Goal: Information Seeking & Learning: Learn about a topic

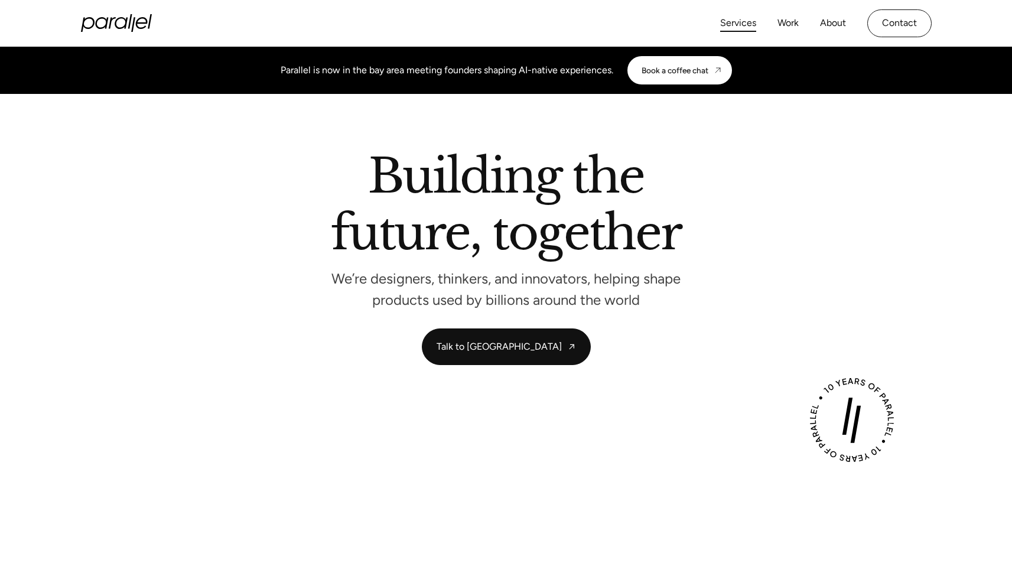
click at [747, 24] on link "Services" at bounding box center [738, 23] width 36 height 17
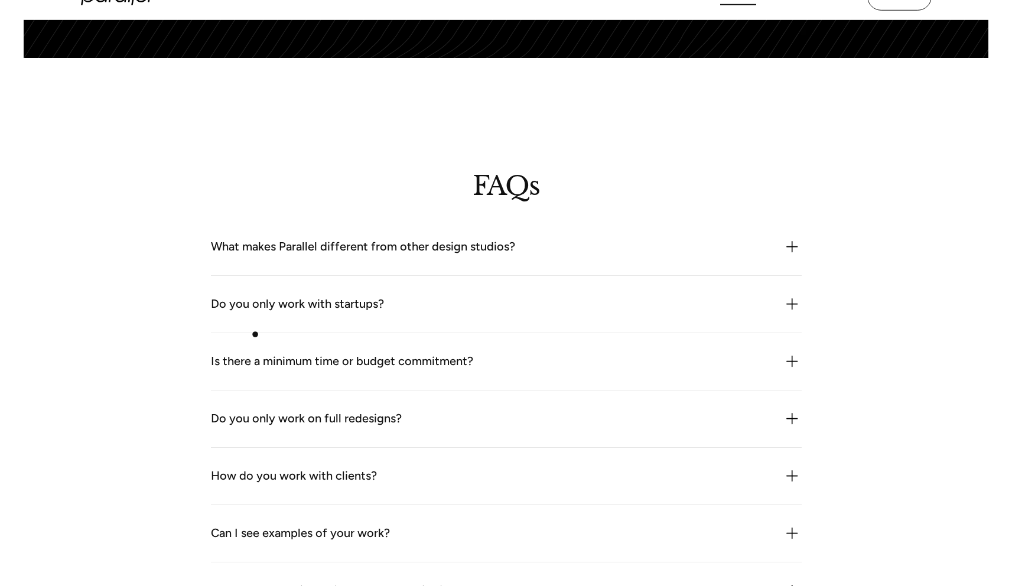
scroll to position [3186, 0]
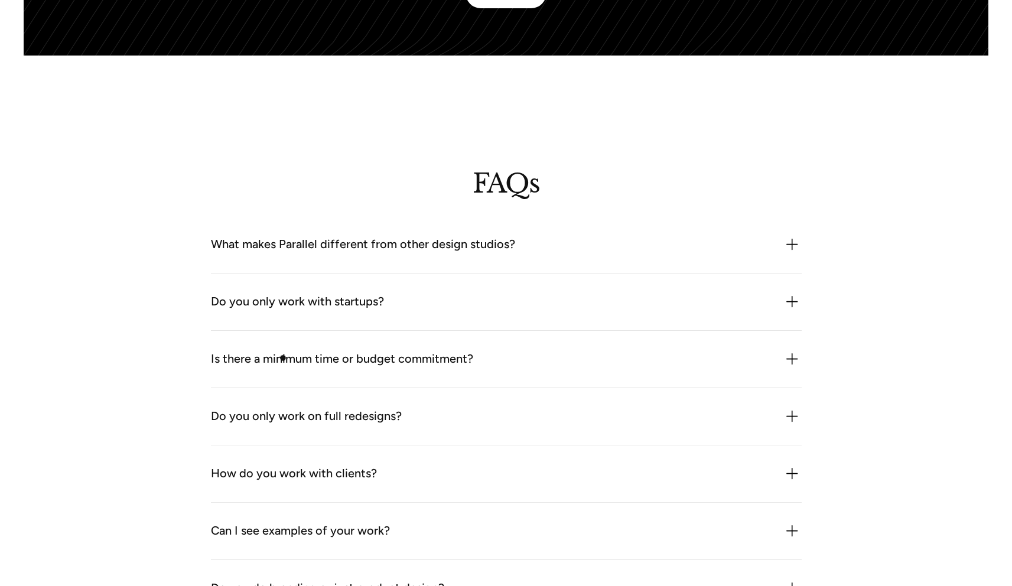
click at [283, 358] on div "Is there a minimum time or budget commitment?" at bounding box center [342, 359] width 262 height 19
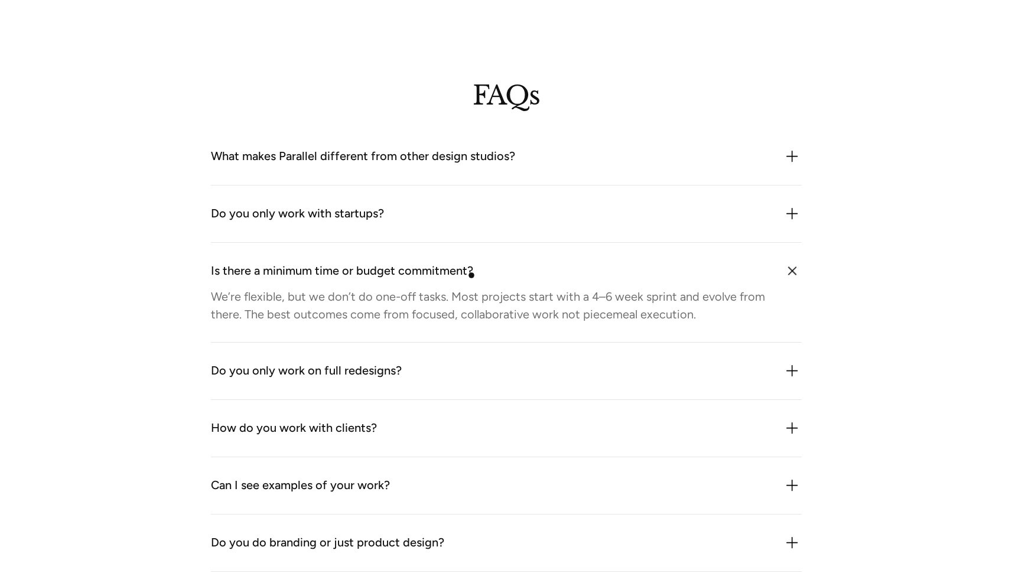
scroll to position [3323, 0]
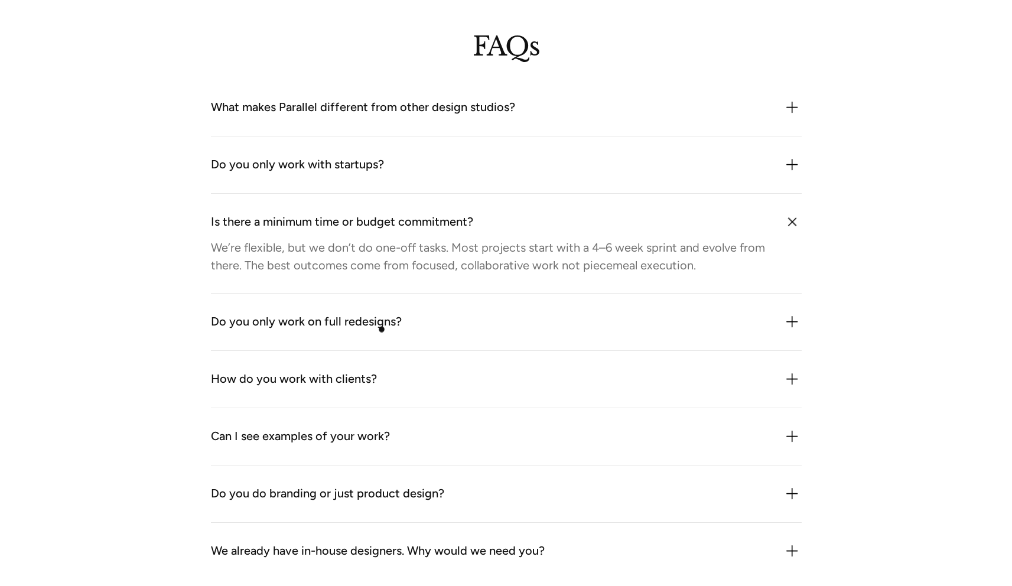
click at [380, 331] on div "Do you only work on full redesigns?" at bounding box center [306, 322] width 191 height 19
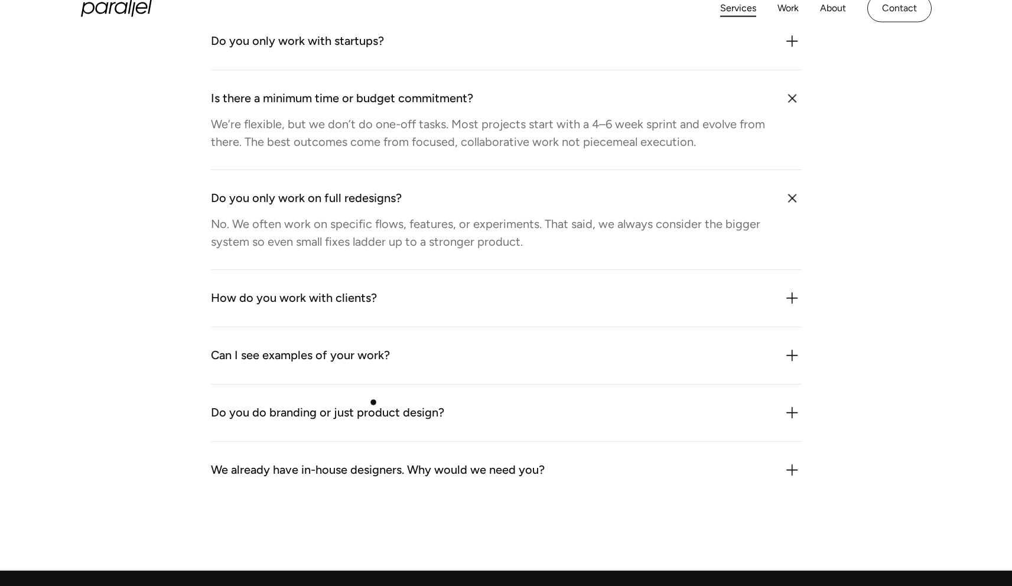
scroll to position [3450, 0]
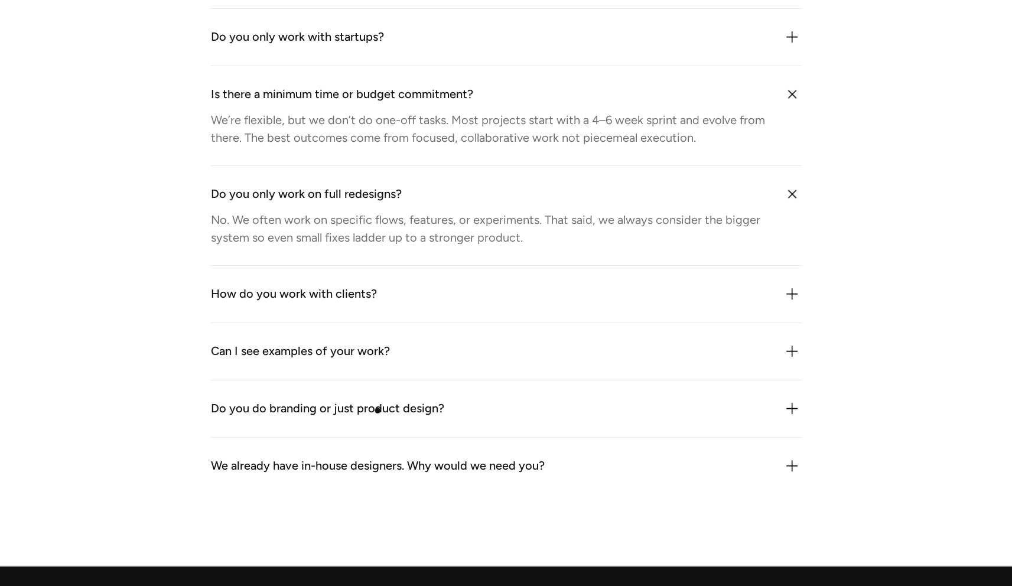
click at [379, 411] on div "Do you do branding or just product design?" at bounding box center [327, 408] width 233 height 19
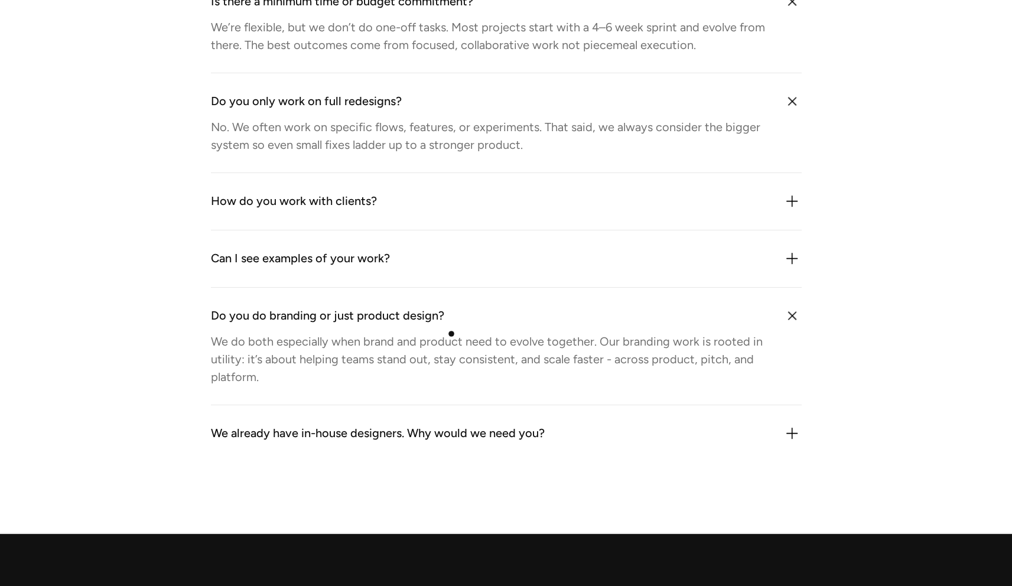
scroll to position [3544, 0]
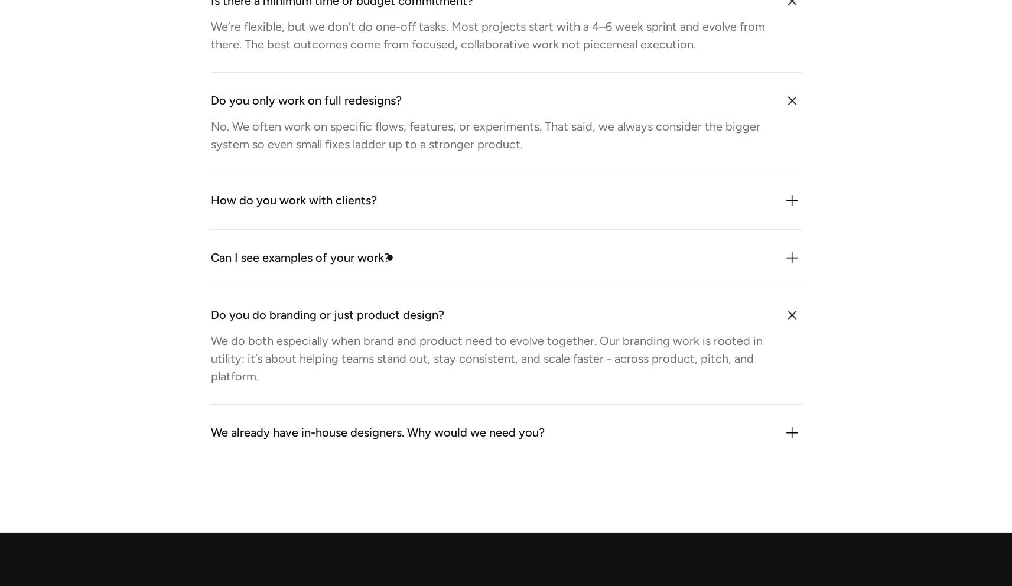
click at [390, 258] on div "Can I see examples of your work?" at bounding box center [506, 258] width 591 height 19
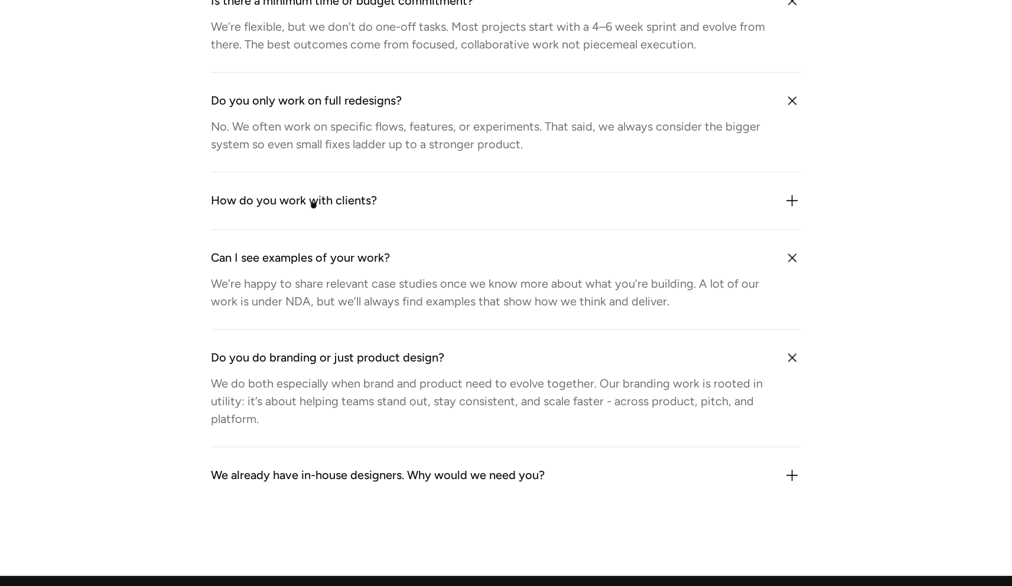
click at [314, 206] on div "How do you work with clients?" at bounding box center [294, 200] width 166 height 19
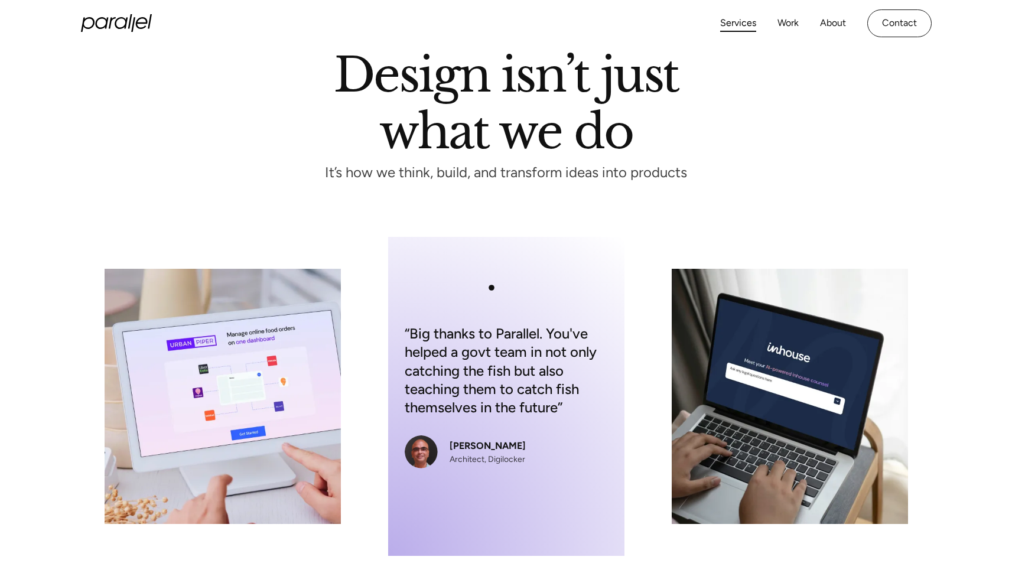
scroll to position [0, 0]
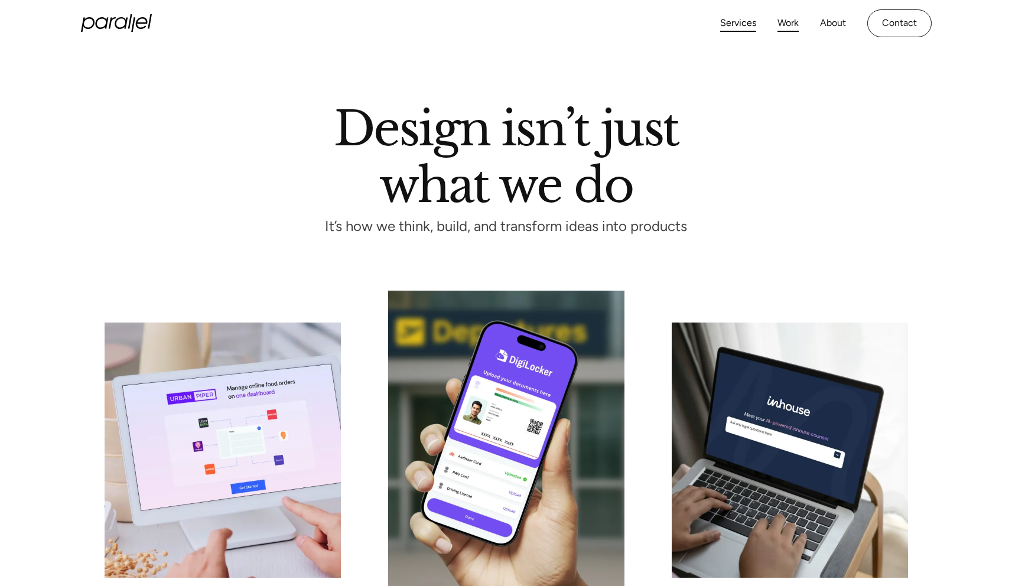
click at [791, 23] on link "Work" at bounding box center [787, 23] width 21 height 17
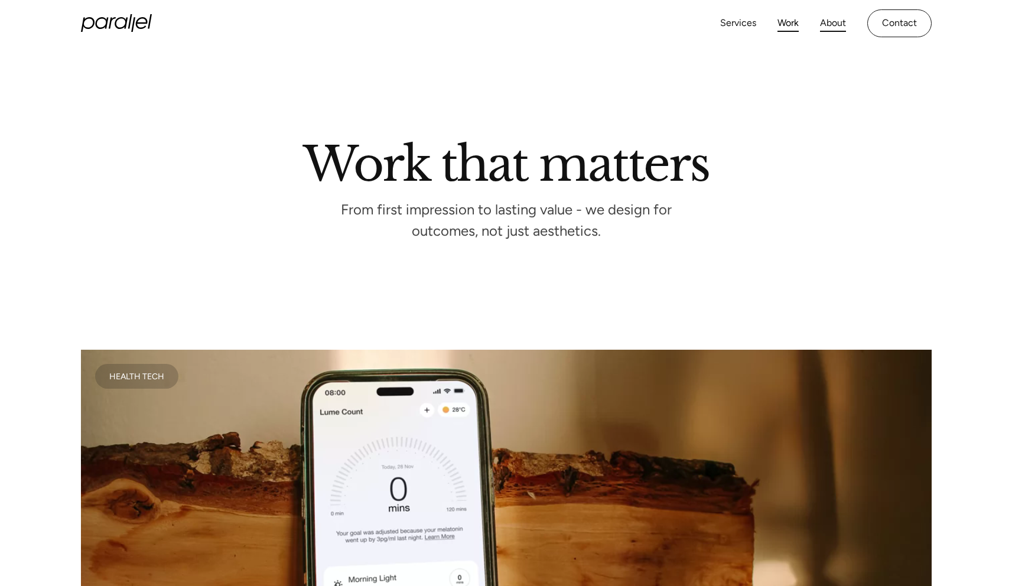
click at [832, 25] on link "About" at bounding box center [833, 23] width 26 height 17
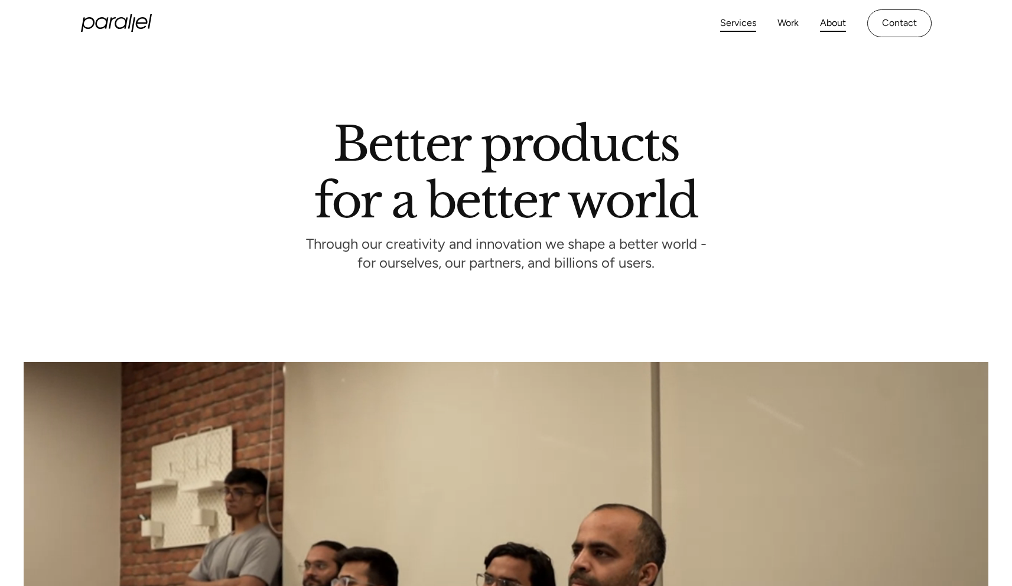
click at [730, 17] on link "Services" at bounding box center [738, 23] width 36 height 17
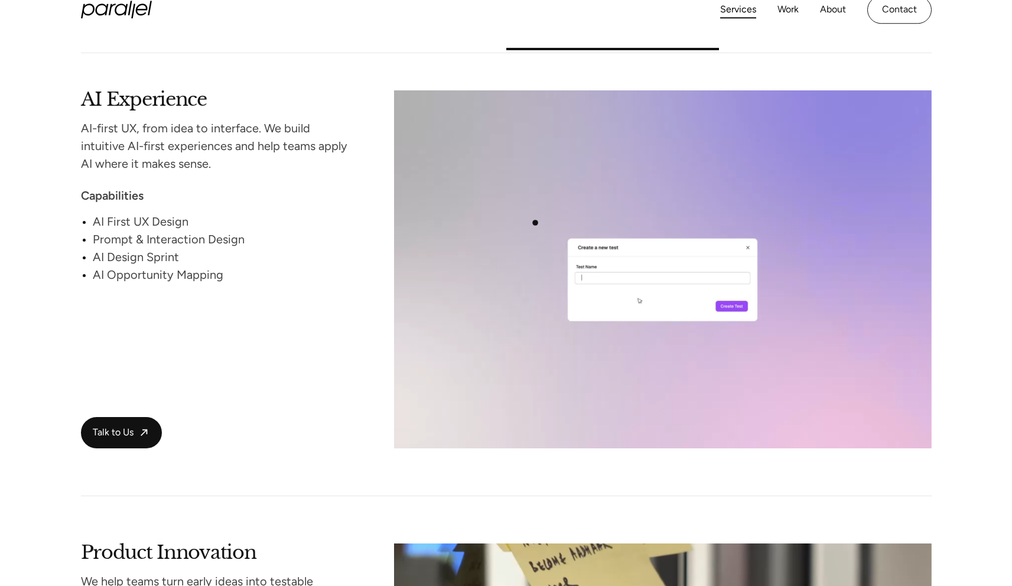
scroll to position [1724, 0]
